Goal: Task Accomplishment & Management: Manage account settings

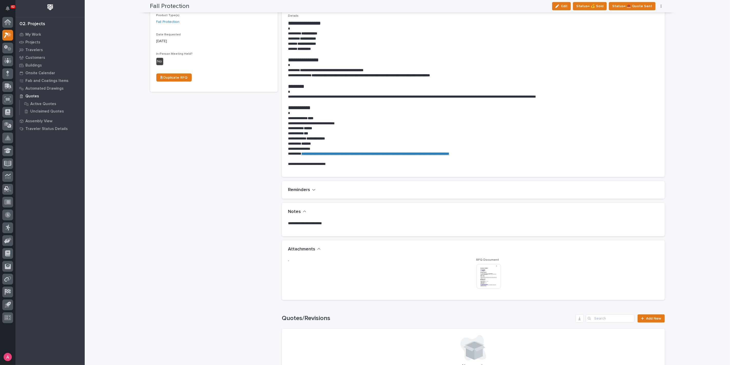
scroll to position [200, 0]
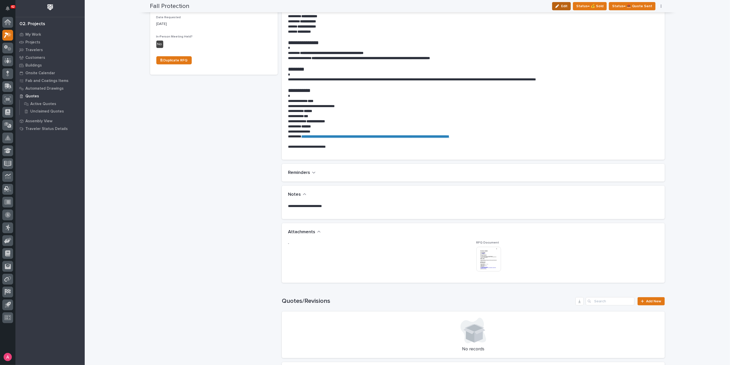
click at [568, 5] on span "Edit" at bounding box center [564, 6] width 6 height 5
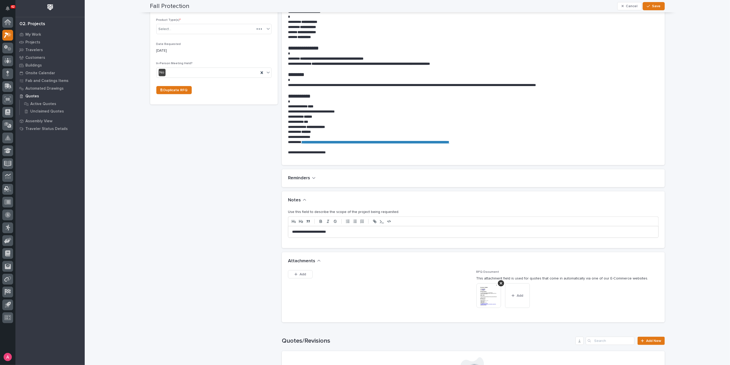
scroll to position [219, 0]
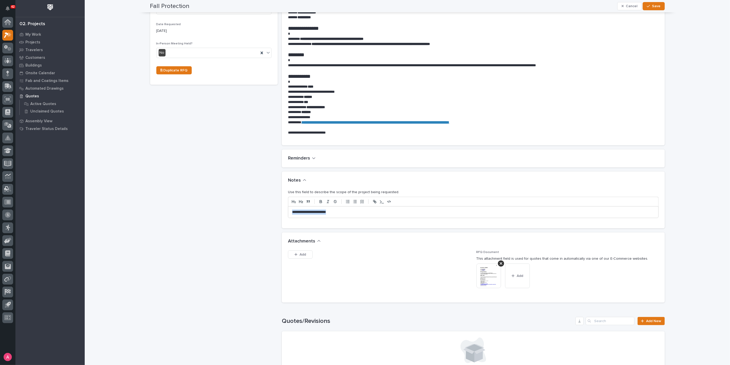
drag, startPoint x: 353, startPoint y: 212, endPoint x: 246, endPoint y: 209, distance: 106.6
click at [246, 209] on div "Fall Protection ← Back to My Quotes RFQ Number RFQ12067 Project Name * Fall Pro…" at bounding box center [407, 140] width 515 height 680
click at [653, 7] on span "Save" at bounding box center [657, 6] width 8 height 5
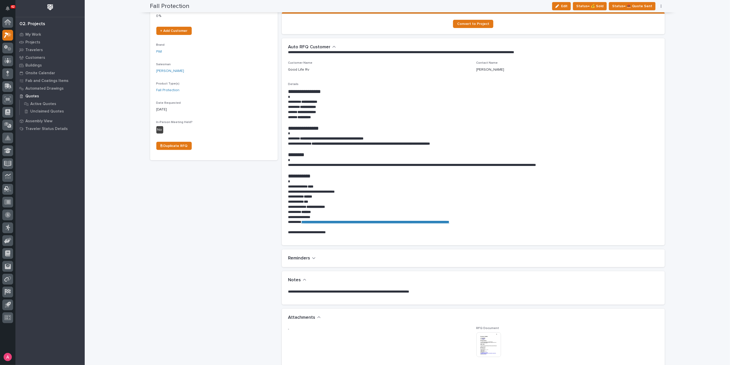
scroll to position [0, 0]
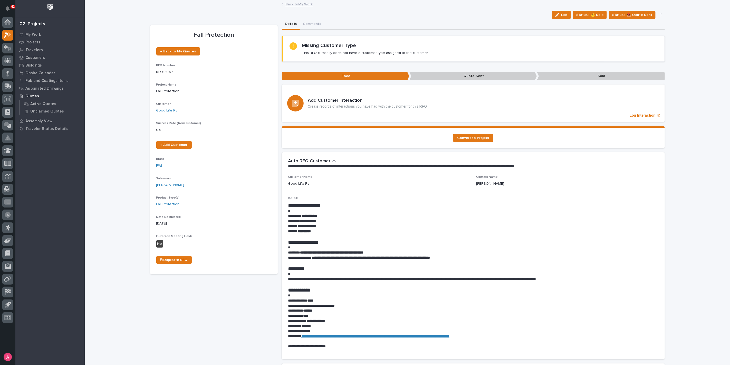
click at [292, 5] on link "Back to My Work" at bounding box center [299, 4] width 27 height 6
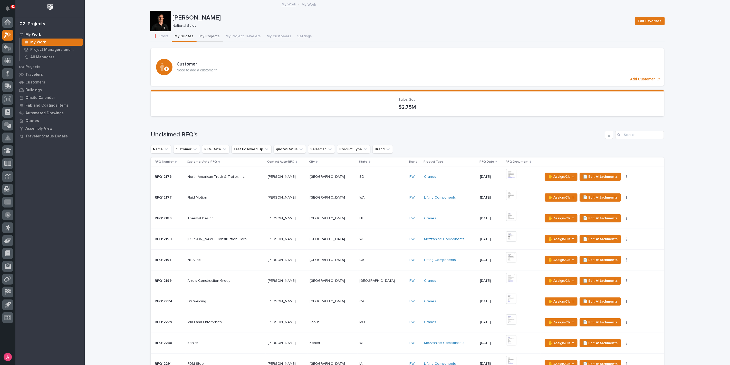
click at [199, 35] on button "My Projects" at bounding box center [210, 36] width 26 height 11
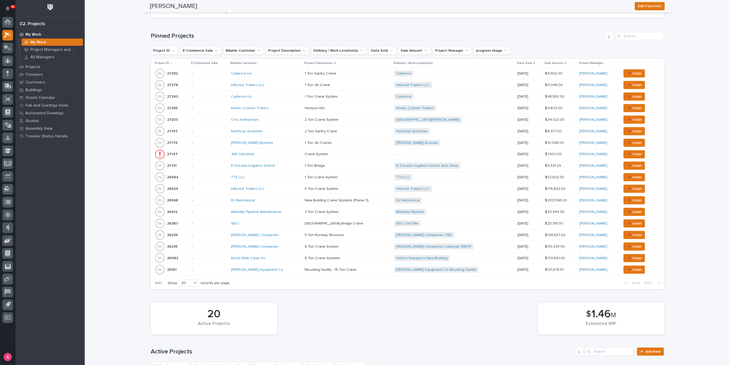
scroll to position [143, 0]
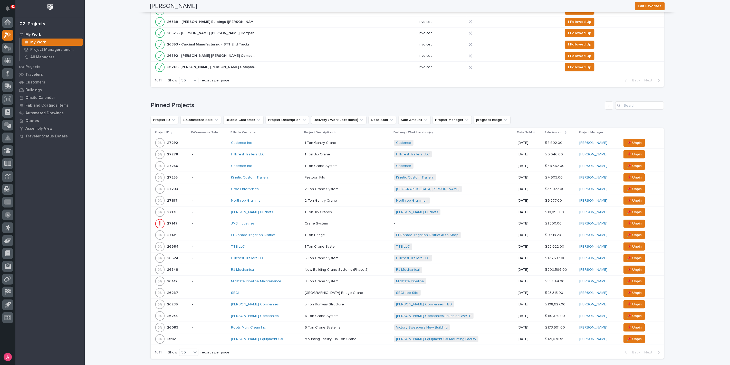
click at [274, 187] on div "Croc Enterprises" at bounding box center [266, 189] width 70 height 4
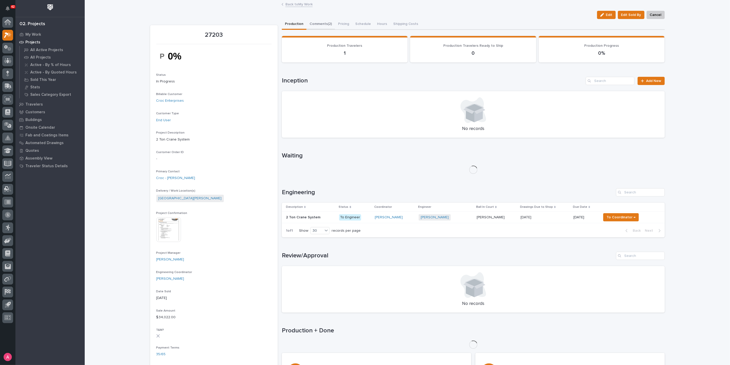
click at [317, 26] on button "Comments (2)" at bounding box center [321, 24] width 29 height 11
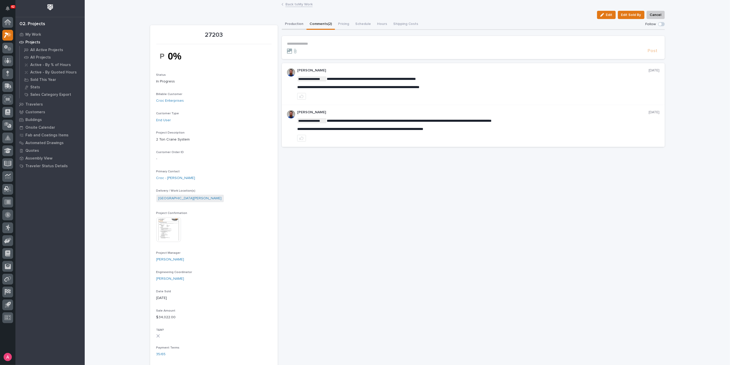
click at [295, 26] on button "Production" at bounding box center [294, 24] width 25 height 11
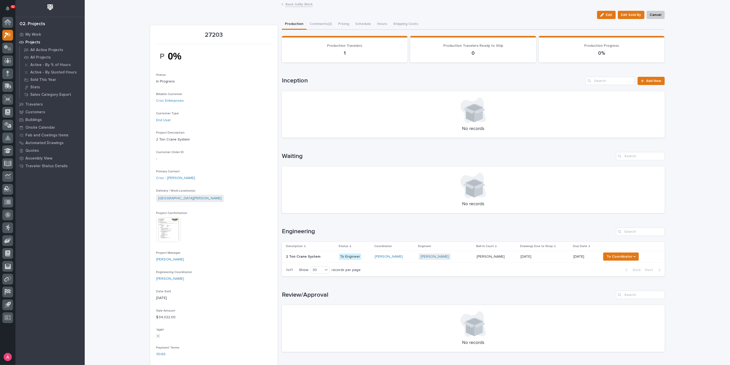
click at [335, 257] on td "2 Ton Crane System 2 Ton Crane System" at bounding box center [309, 257] width 55 height 12
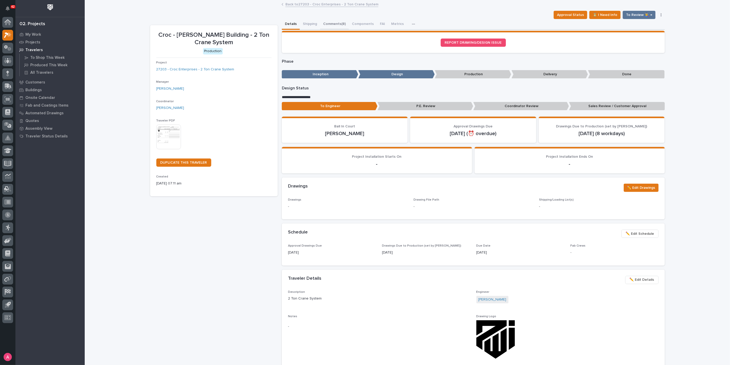
click at [331, 25] on button "Comments (8)" at bounding box center [334, 24] width 29 height 11
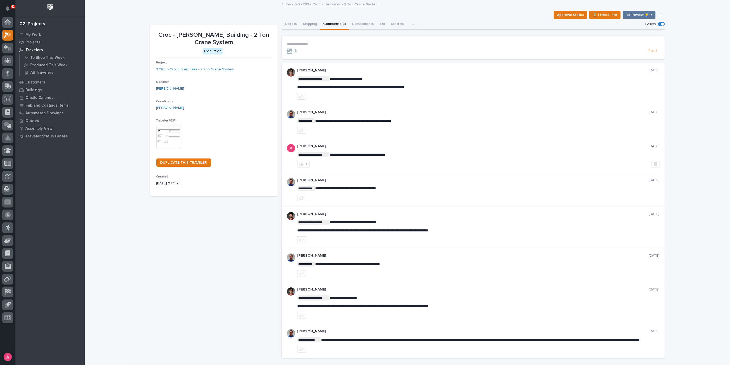
click at [332, 38] on section "**********" at bounding box center [473, 47] width 383 height 23
click at [330, 42] on p "**********" at bounding box center [473, 44] width 373 height 4
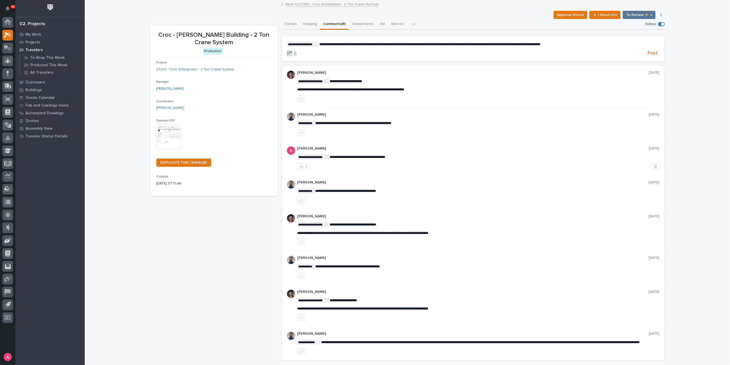
click at [652, 55] on span "Post" at bounding box center [653, 53] width 10 height 6
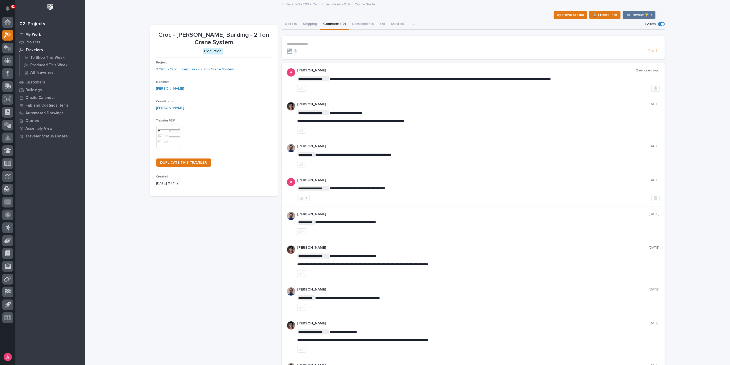
click at [26, 34] on p "My Work" at bounding box center [33, 34] width 16 height 5
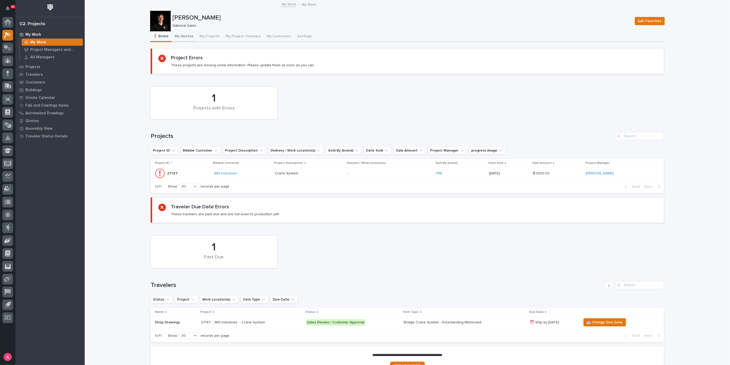
click at [183, 36] on button "My Quotes" at bounding box center [184, 36] width 25 height 11
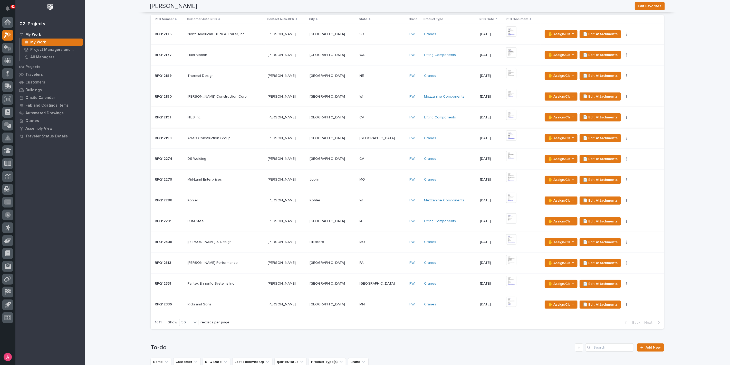
scroll to position [285, 0]
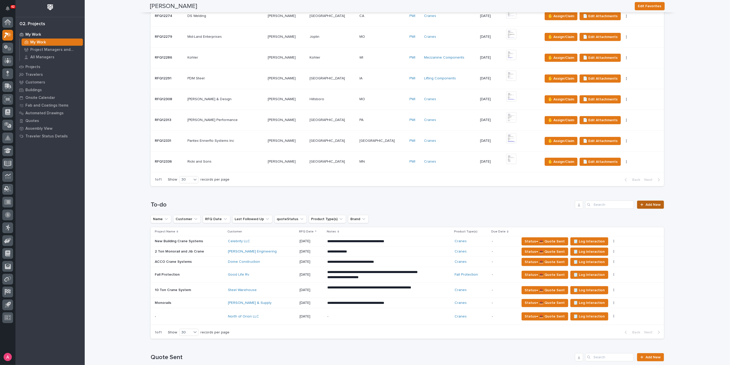
click at [641, 203] on icon at bounding box center [642, 205] width 3 height 4
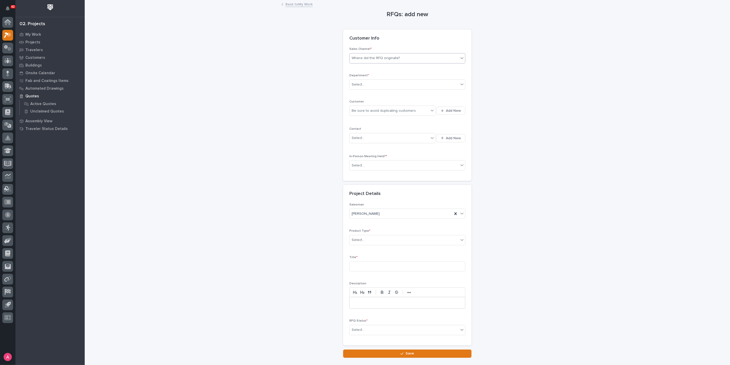
click at [398, 59] on div "Where did the RFQ originate?" at bounding box center [404, 58] width 109 height 8
click at [388, 75] on div "PWI" at bounding box center [406, 76] width 116 height 9
click at [387, 81] on div "Select..." at bounding box center [404, 84] width 109 height 8
click at [383, 91] on div "National Sales" at bounding box center [406, 94] width 116 height 9
click at [383, 110] on div "Be sure to avoid duplicating customers" at bounding box center [384, 110] width 64 height 5
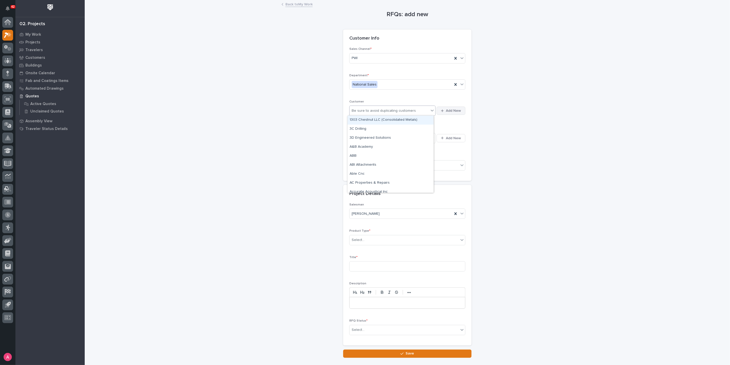
click at [448, 110] on span "Add New" at bounding box center [453, 110] width 15 height 5
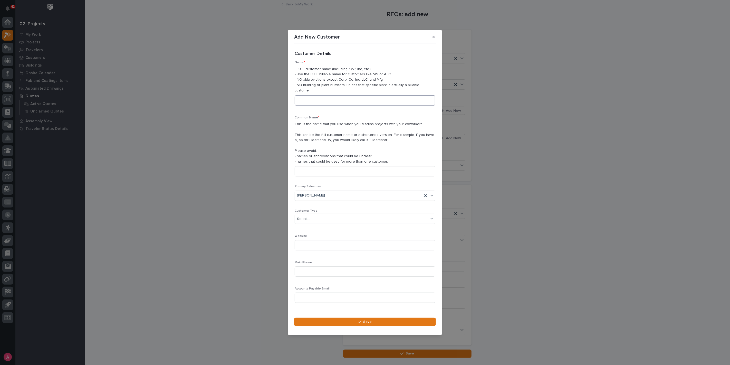
drag, startPoint x: 374, startPoint y: 103, endPoint x: 369, endPoint y: 116, distance: 13.8
click at [372, 108] on div "Name * - FULL customer name (including "RV", Inc, etc.) - Use the FULL billable…" at bounding box center [365, 121] width 141 height 120
type input "TJ Welding & Fabrication"
type input "[PERSON_NAME]"
type input "***"
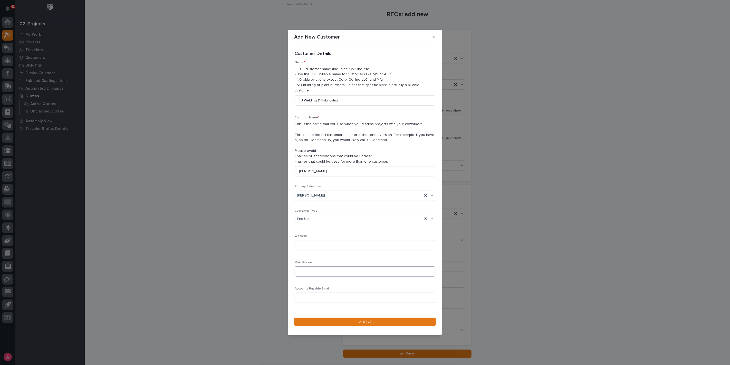
click at [321, 268] on input at bounding box center [365, 271] width 141 height 10
paste input "979-532-5864"
type input "979-532-5864"
click at [359, 321] on button "Save" at bounding box center [365, 322] width 142 height 8
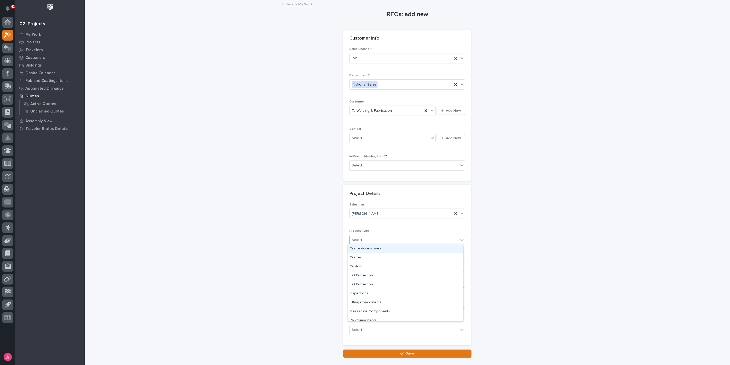
click at [382, 239] on div "Select..." at bounding box center [404, 240] width 109 height 8
click at [375, 257] on div "Cranes" at bounding box center [406, 257] width 116 height 9
click at [380, 267] on input at bounding box center [408, 266] width 116 height 10
type input "Crane System"
click at [393, 329] on div "Select..." at bounding box center [404, 330] width 109 height 8
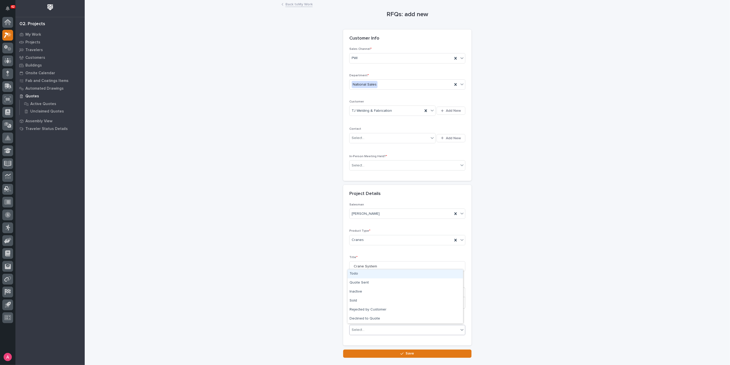
click at [360, 278] on div "Todo" at bounding box center [406, 273] width 116 height 9
click at [386, 352] on button "Save" at bounding box center [407, 354] width 128 height 8
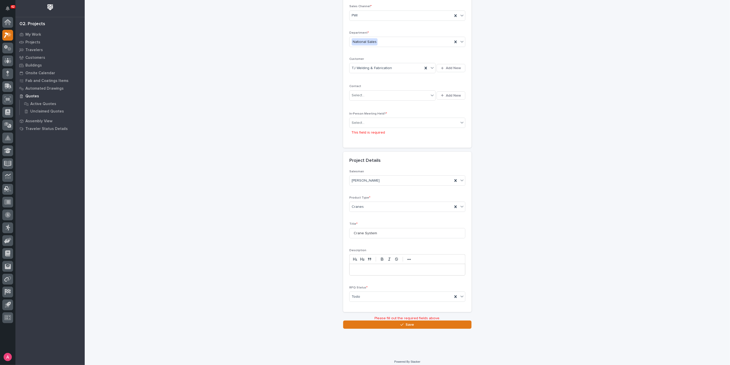
scroll to position [44, 0]
click at [388, 296] on div "Todo" at bounding box center [401, 295] width 103 height 8
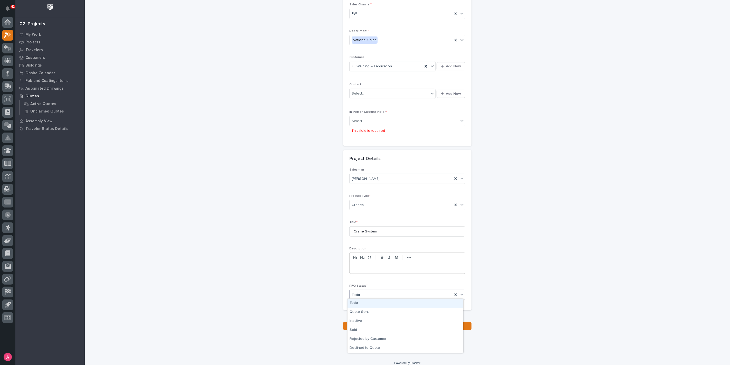
click at [391, 284] on p "RFQ Status *" at bounding box center [408, 286] width 116 height 4
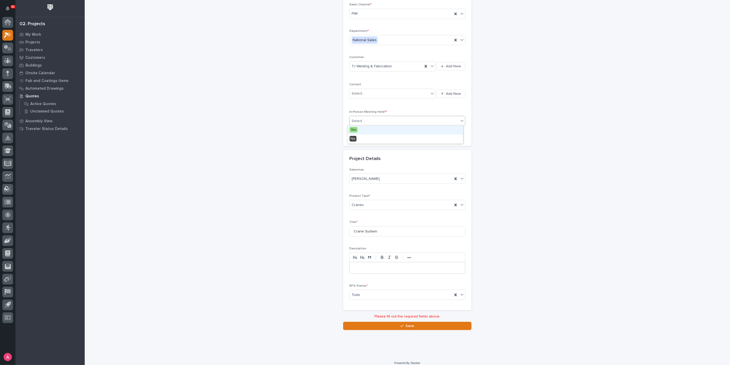
click at [395, 119] on div "Select..." at bounding box center [404, 121] width 109 height 8
click at [387, 138] on div "No" at bounding box center [406, 139] width 116 height 9
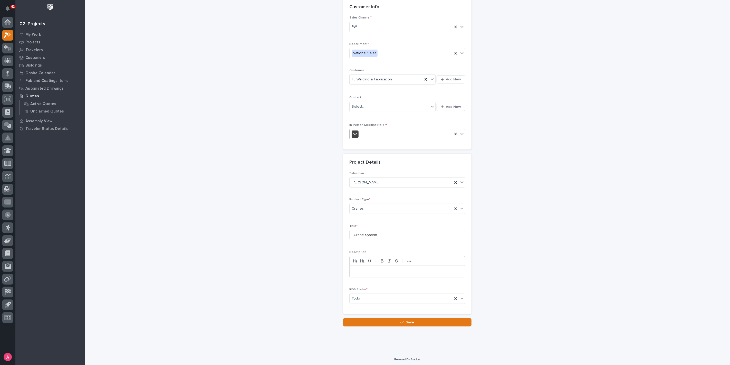
scroll to position [31, 0]
click at [398, 320] on button "Save" at bounding box center [407, 322] width 128 height 8
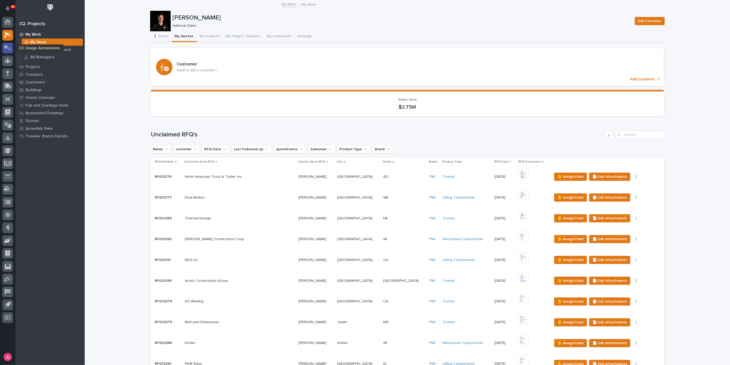
click at [4, 47] on icon at bounding box center [6, 47] width 4 height 4
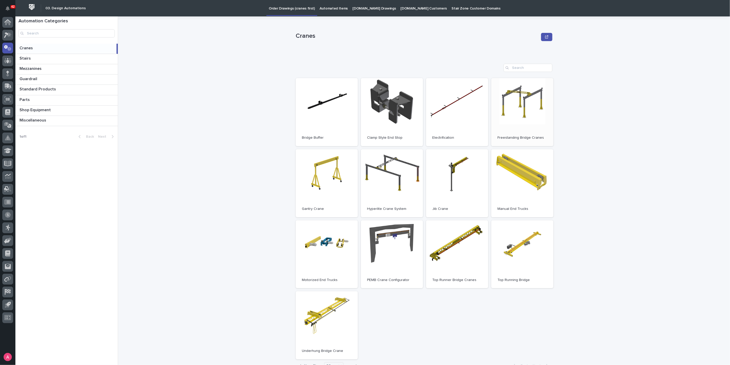
click at [518, 112] on span "Open" at bounding box center [522, 112] width 9 height 4
click at [7, 35] on icon at bounding box center [7, 35] width 7 height 6
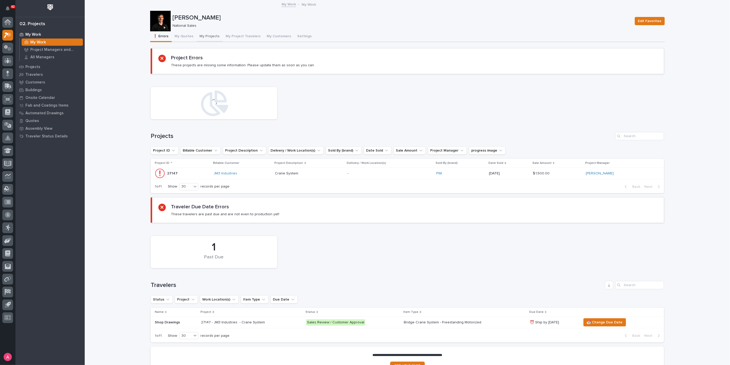
click at [201, 37] on button "My Projects" at bounding box center [210, 36] width 26 height 11
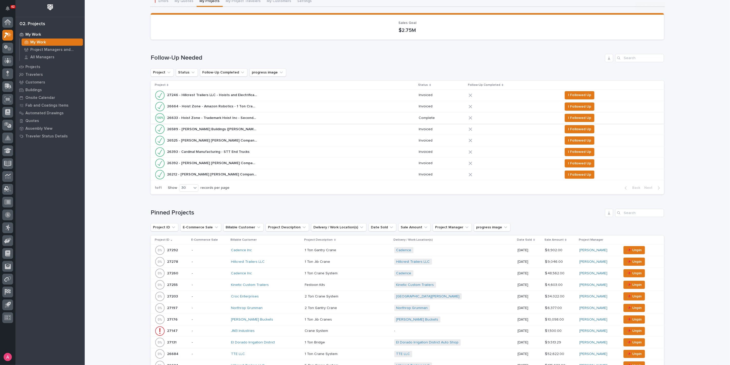
scroll to position [143, 0]
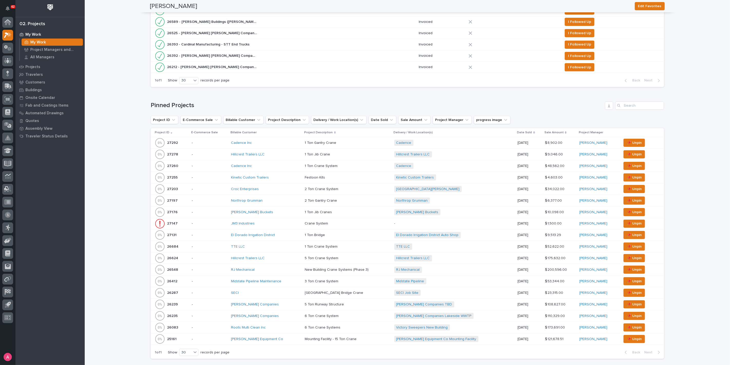
click at [282, 176] on div "Kinetic Custom Trailers" at bounding box center [266, 177] width 70 height 4
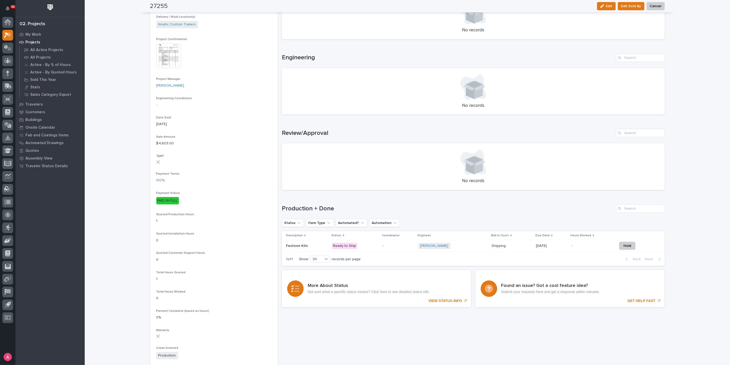
scroll to position [200, 0]
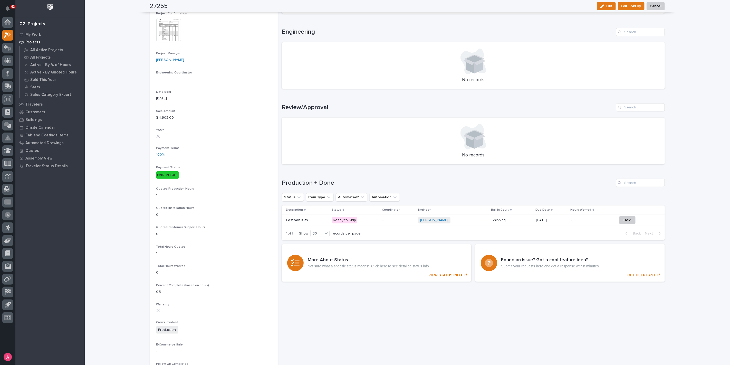
click at [392, 223] on div "-" at bounding box center [399, 220] width 32 height 8
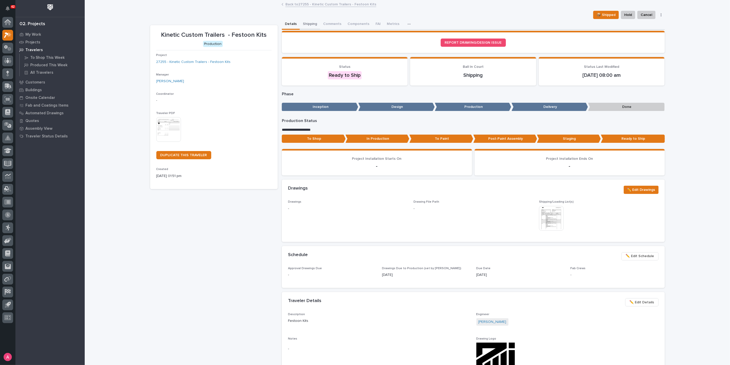
click at [307, 27] on button "Shipping" at bounding box center [310, 24] width 20 height 11
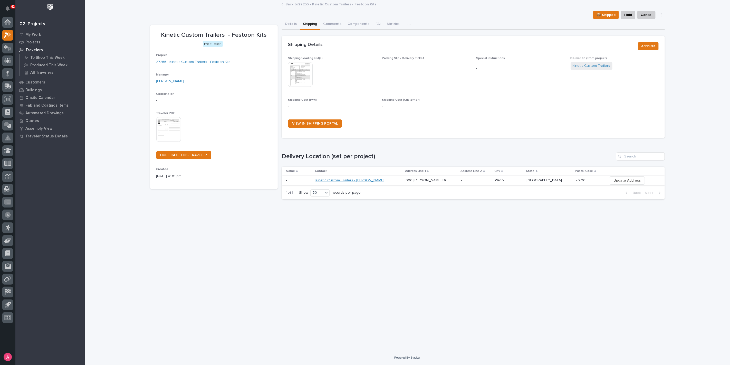
click at [378, 180] on link "Kinetic Custom Trailers - Carson Bennett" at bounding box center [350, 180] width 69 height 4
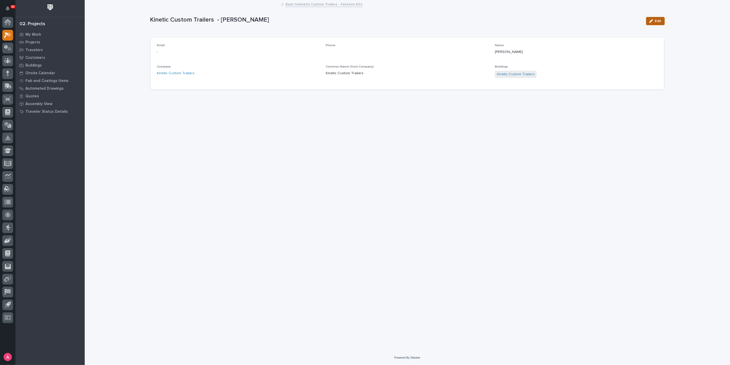
click at [652, 20] on icon "button" at bounding box center [652, 21] width 4 height 4
click at [255, 58] on input at bounding box center [238, 54] width 163 height 10
paste input "cbennett@kinetic-group.com"
type input "cbennett@kinetic-group.com"
click at [659, 20] on span "Save" at bounding box center [657, 21] width 8 height 5
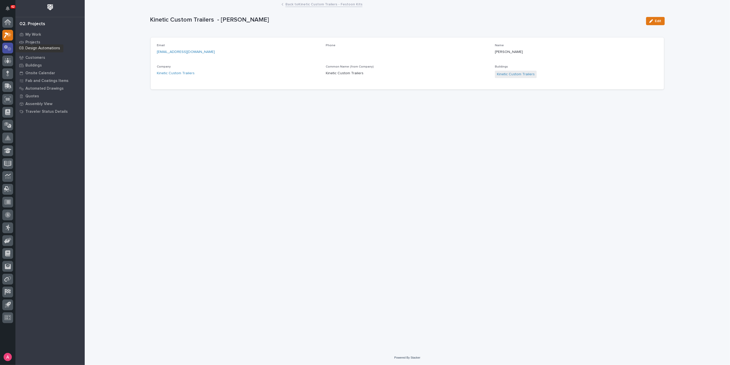
click at [7, 46] on icon at bounding box center [6, 47] width 4 height 4
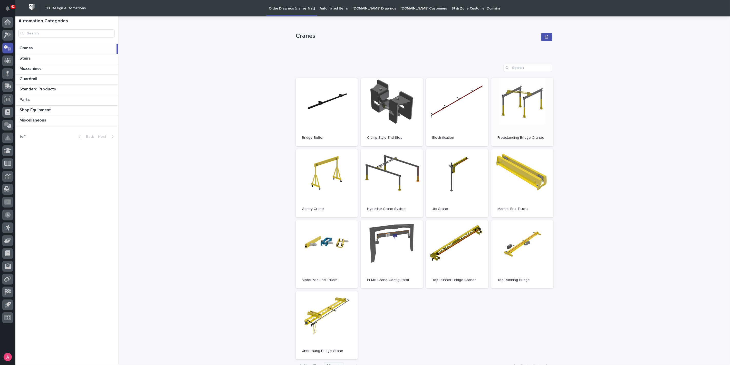
click at [525, 125] on link "Open" at bounding box center [523, 112] width 62 height 68
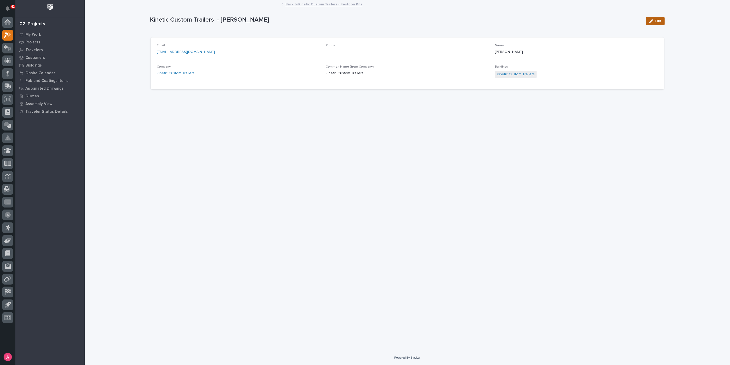
click at [658, 17] on button "Edit" at bounding box center [655, 21] width 19 height 8
click at [355, 57] on input at bounding box center [407, 54] width 163 height 10
paste input "(830) 279-9857"
type input "(830) 279-9857"
click at [655, 20] on span "Save" at bounding box center [657, 21] width 8 height 5
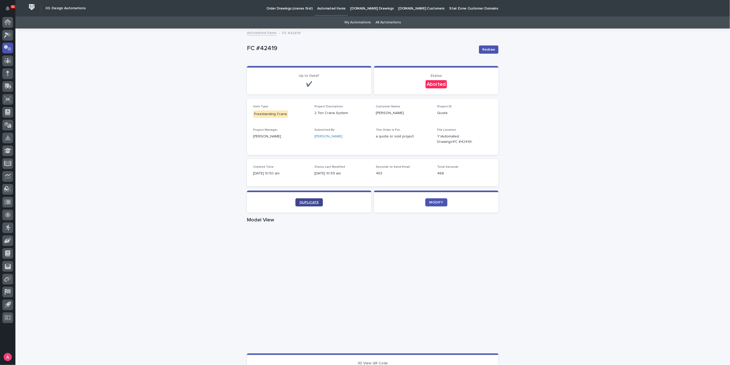
click at [301, 204] on span "DUPLICATE" at bounding box center [309, 203] width 19 height 4
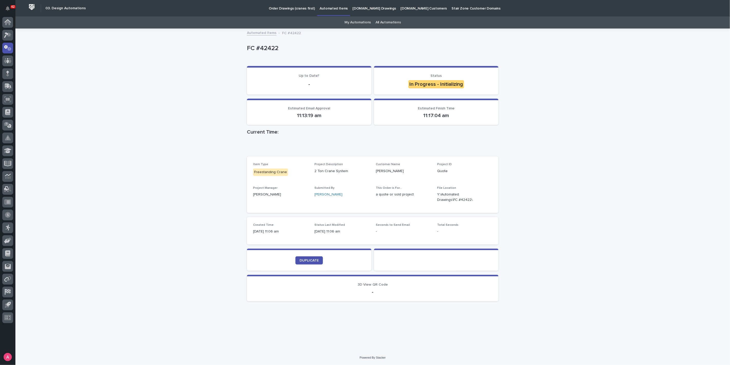
click at [151, 231] on div "Loading... Saving… Loading... Saving… FC #42422 FC #42422 Sorry, there was an e…" at bounding box center [372, 189] width 715 height 321
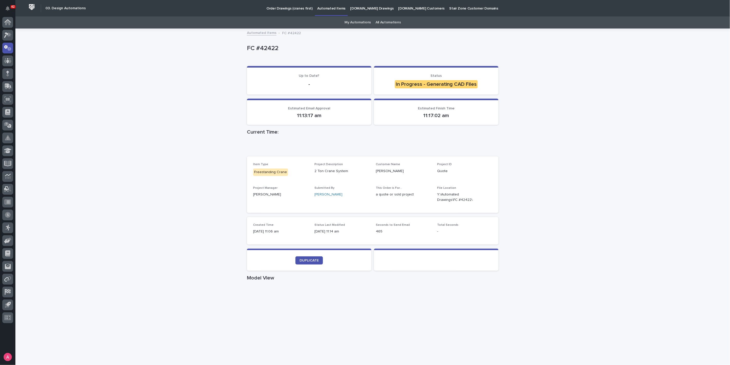
click at [197, 173] on div "Loading... Saving… Loading... Saving… FC #42422 FC #42422 Sorry, there was an e…" at bounding box center [372, 284] width 715 height 510
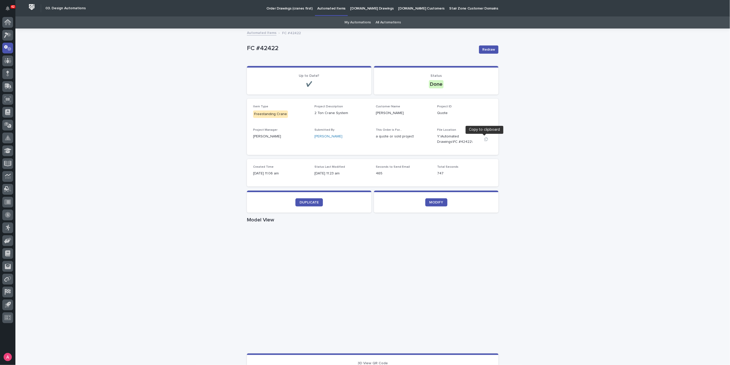
click at [487, 140] on button "button" at bounding box center [486, 139] width 12 height 4
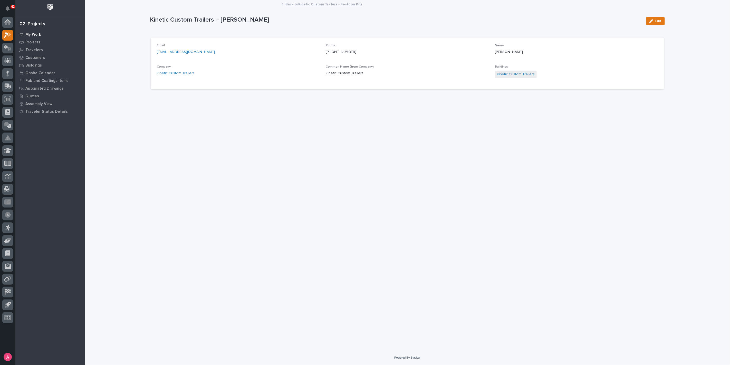
click at [33, 35] on p "My Work" at bounding box center [33, 34] width 16 height 5
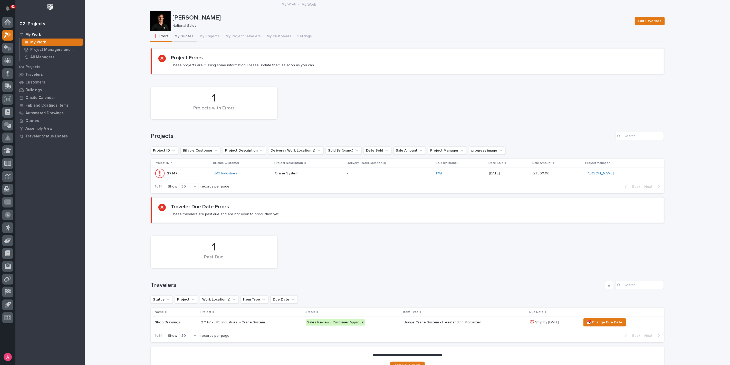
click at [185, 40] on button "My Quotes" at bounding box center [184, 36] width 25 height 11
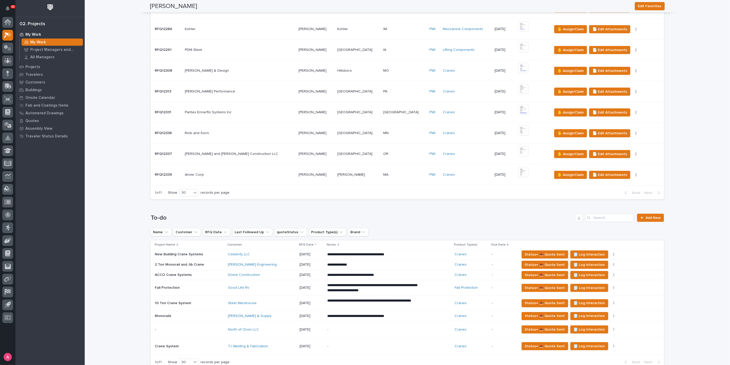
scroll to position [342, 0]
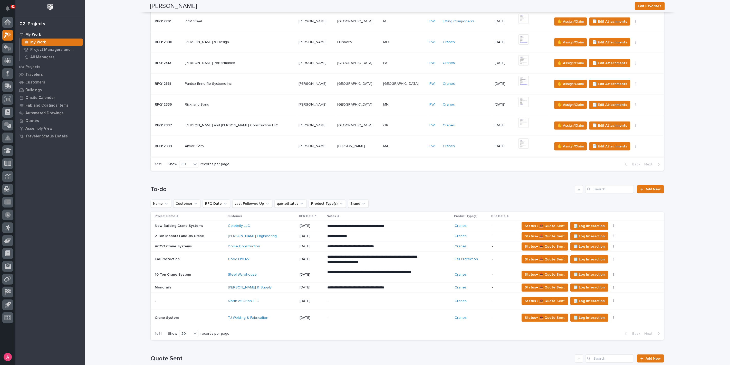
click at [519, 140] on img at bounding box center [524, 143] width 10 height 10
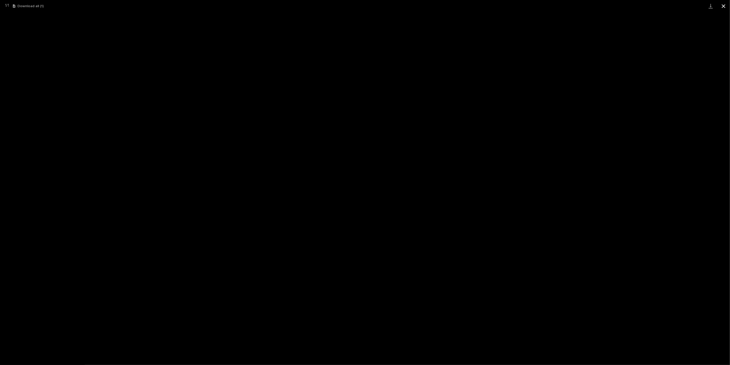
click at [727, 6] on button "Close gallery" at bounding box center [724, 6] width 13 height 12
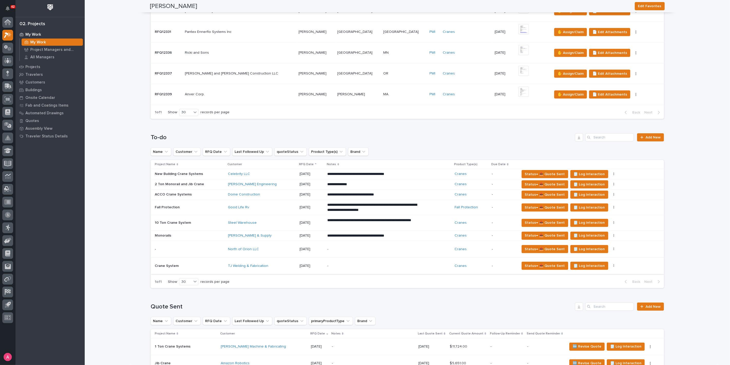
scroll to position [399, 0]
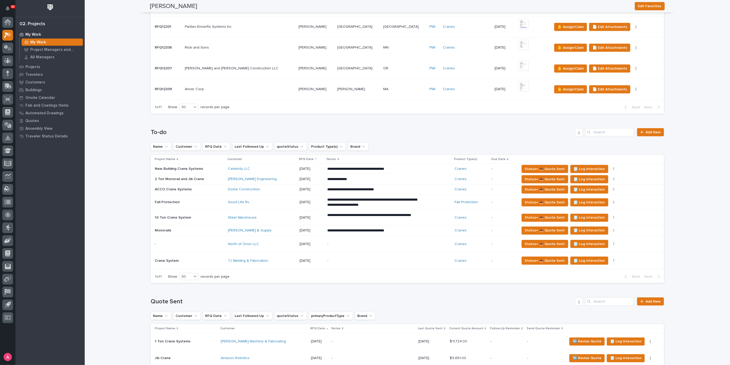
click at [347, 256] on div "-" at bounding box center [373, 261] width 90 height 12
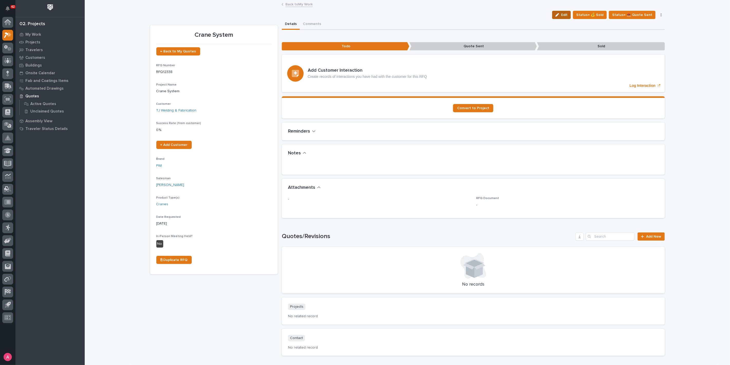
click at [568, 13] on span "Edit" at bounding box center [564, 15] width 6 height 5
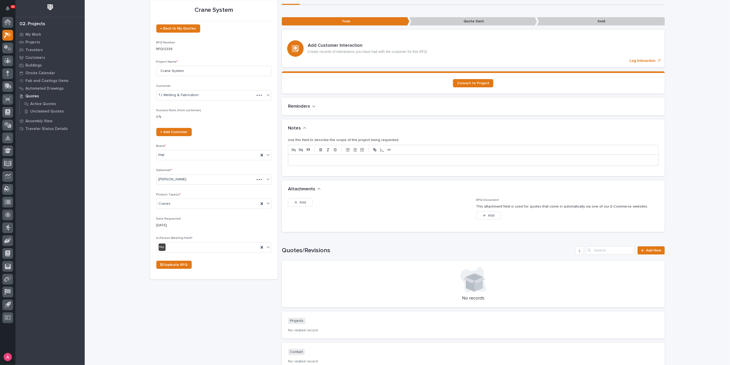
scroll to position [57, 0]
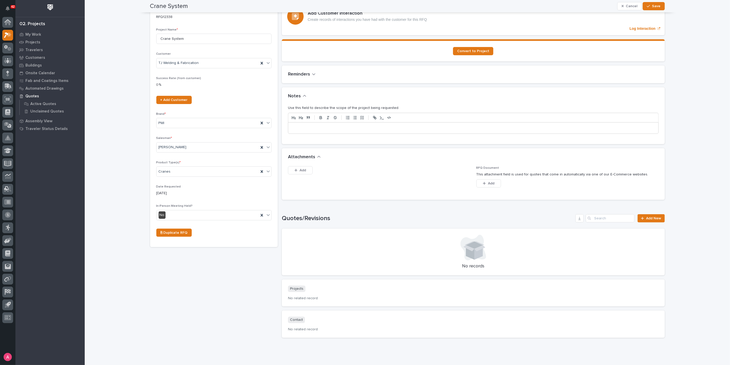
click at [338, 127] on p at bounding box center [473, 128] width 363 height 5
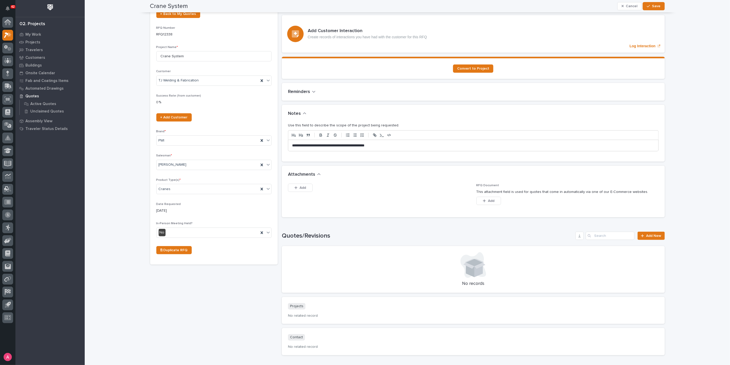
scroll to position [0, 0]
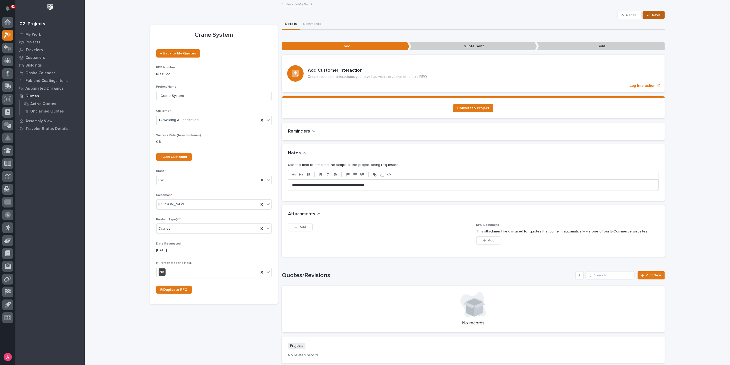
click at [653, 13] on span "Save" at bounding box center [657, 15] width 8 height 5
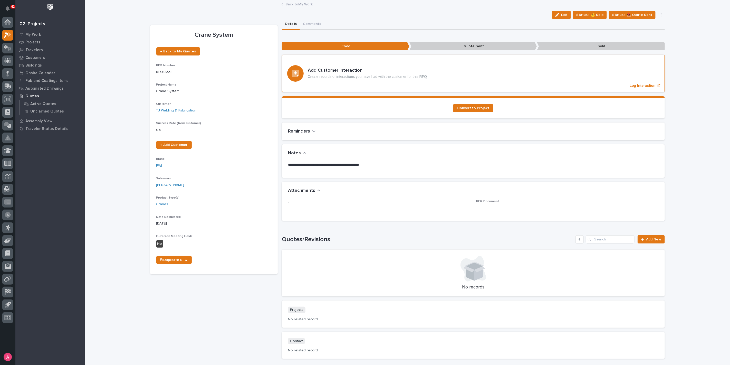
click at [637, 84] on p "Log Interaction" at bounding box center [643, 85] width 26 height 4
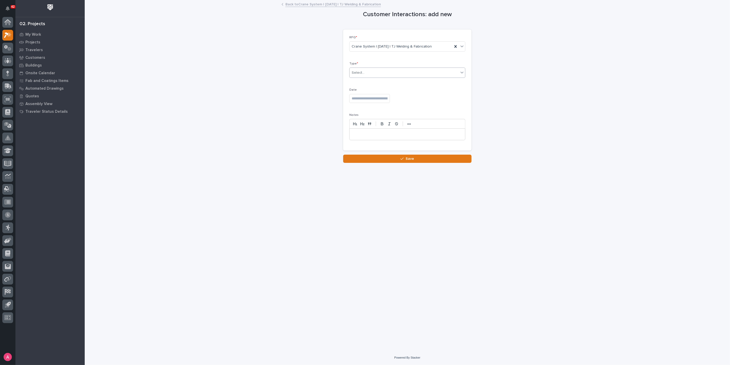
click at [389, 68] on div "Select..." at bounding box center [408, 73] width 116 height 10
click at [381, 82] on div "Phone Call" at bounding box center [408, 82] width 116 height 9
click at [382, 99] on input "text" at bounding box center [370, 98] width 41 height 9
click at [371, 104] on div "Date" at bounding box center [408, 97] width 116 height 19
click at [374, 135] on p at bounding box center [408, 134] width 108 height 5
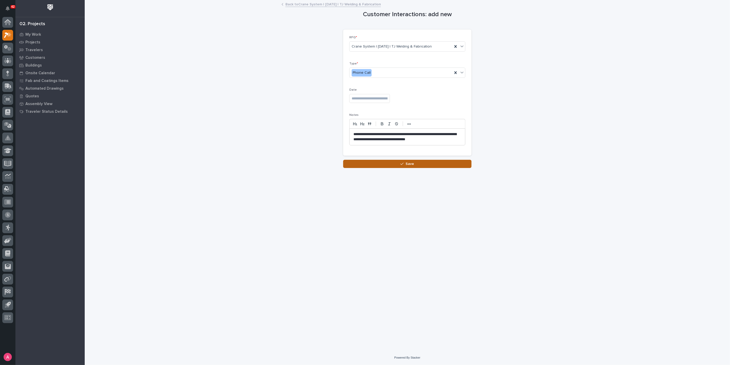
click at [436, 163] on button "Save" at bounding box center [407, 164] width 128 height 8
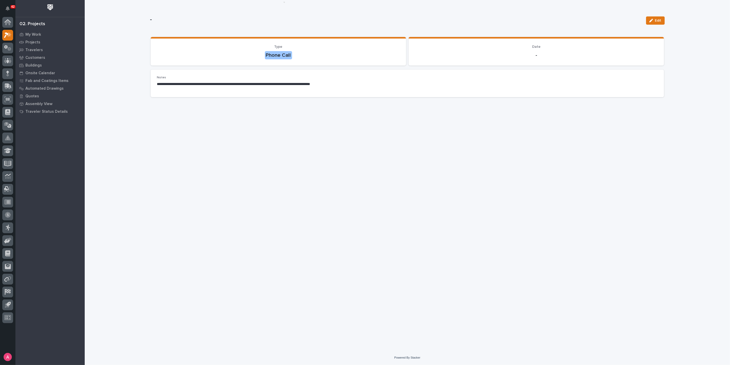
click at [232, 22] on p "-" at bounding box center [396, 19] width 492 height 7
click at [33, 34] on p "My Work" at bounding box center [33, 34] width 16 height 5
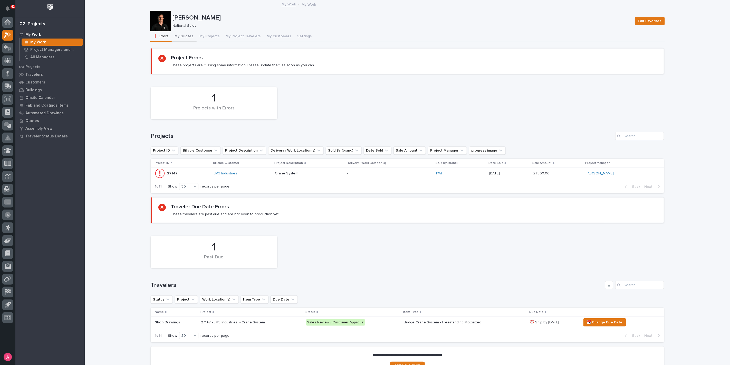
click at [181, 33] on button "My Quotes" at bounding box center [184, 36] width 25 height 11
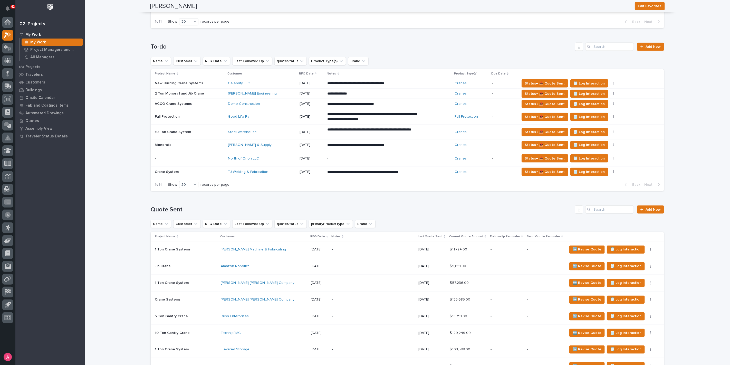
scroll to position [514, 0]
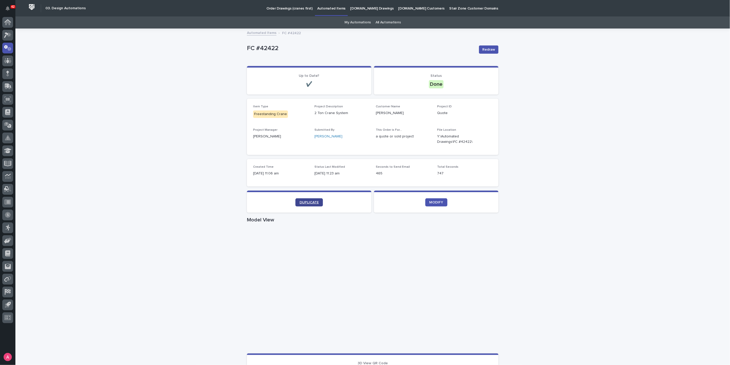
click at [303, 203] on span "DUPLICATE" at bounding box center [309, 203] width 19 height 4
